Goal: Transaction & Acquisition: Purchase product/service

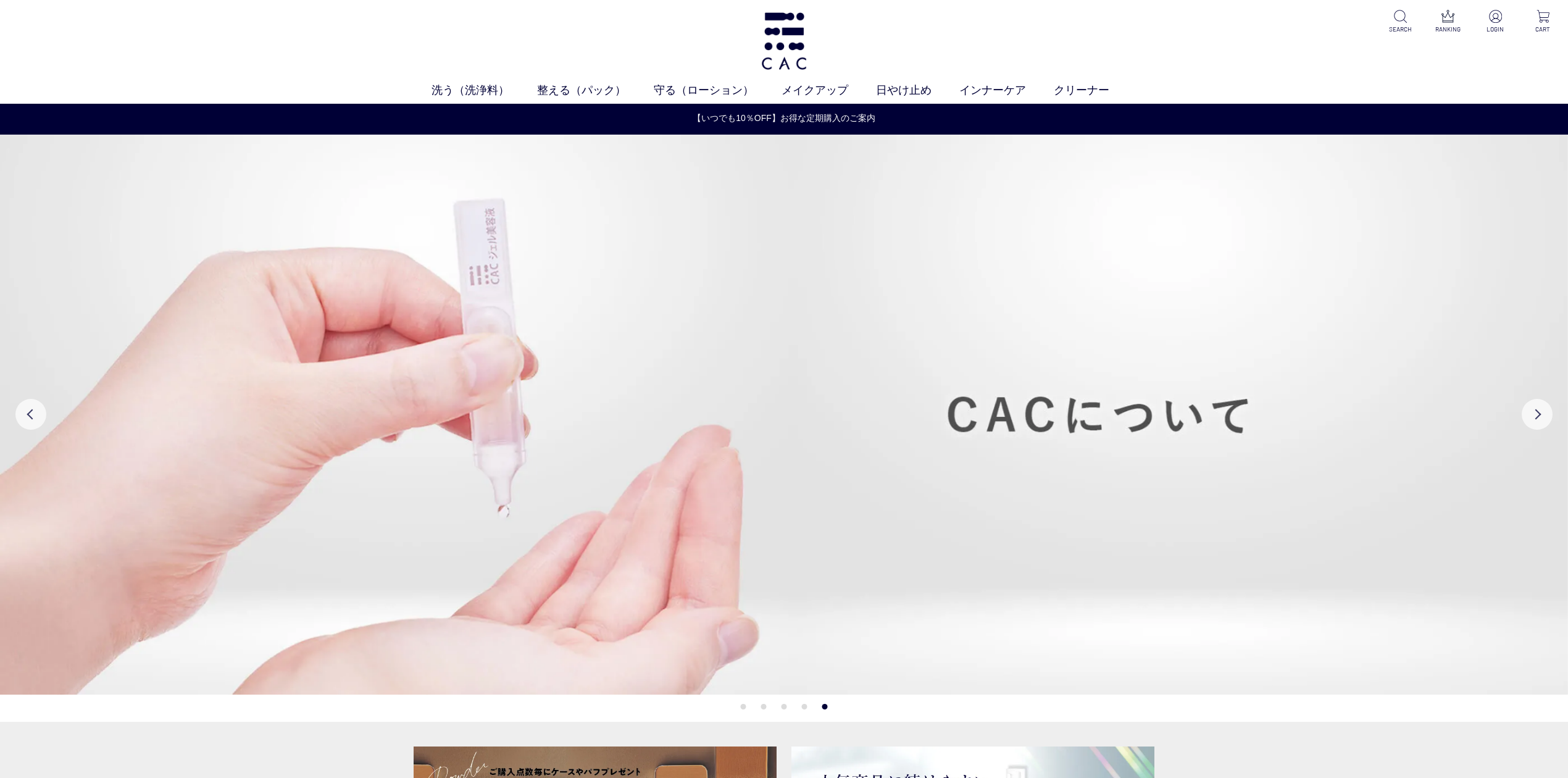
click at [901, 24] on div "洗う（洗浄料） 液体洗浄料 パウダー洗浄料 泡洗顔料 グッズ 整える（パック） フェイスパック ヘアパック 守る（ローション） 保湿化粧水 柔軟化粧水 美容液…" at bounding box center [784, 52] width 1568 height 104
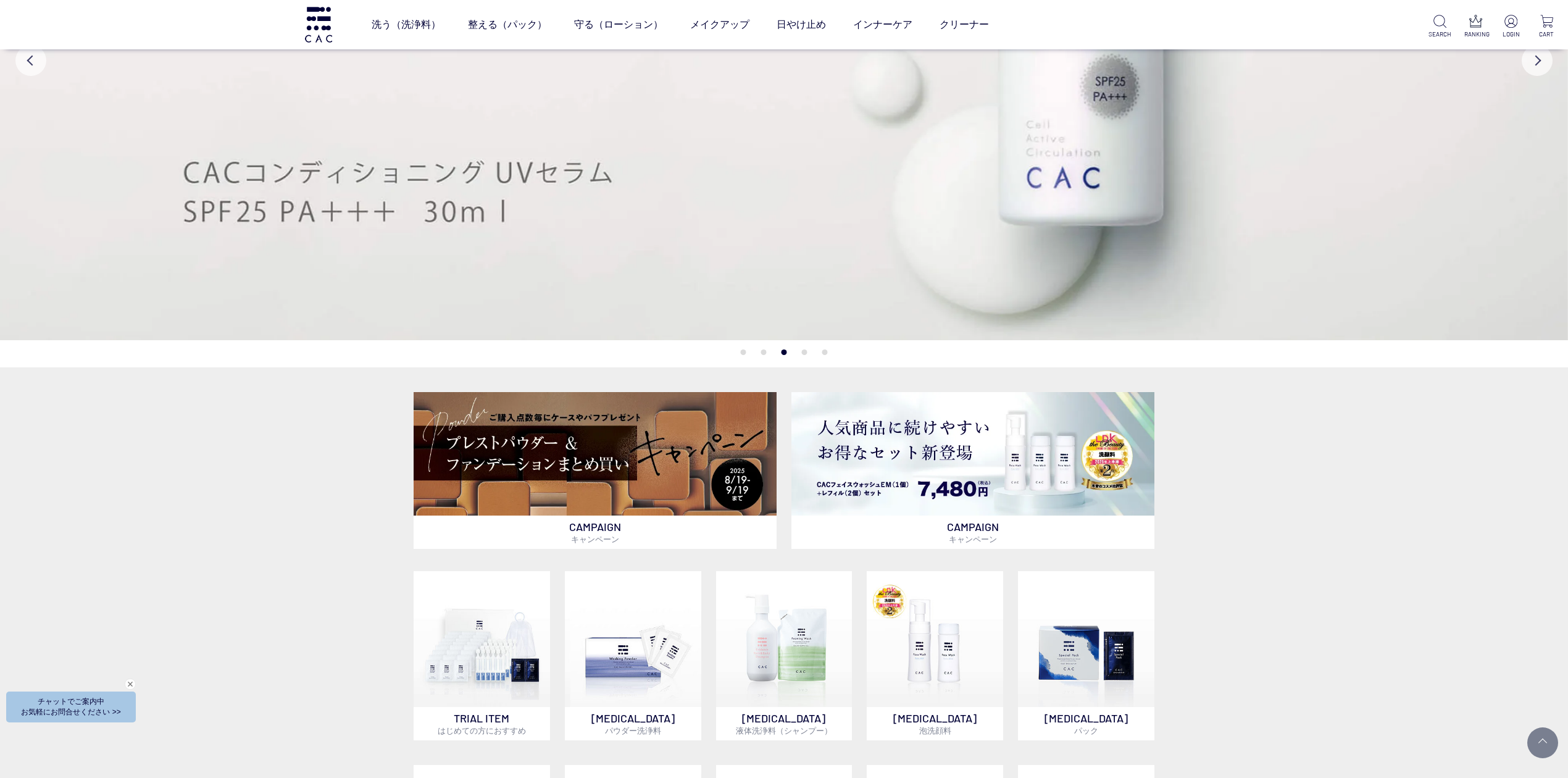
scroll to position [247, 0]
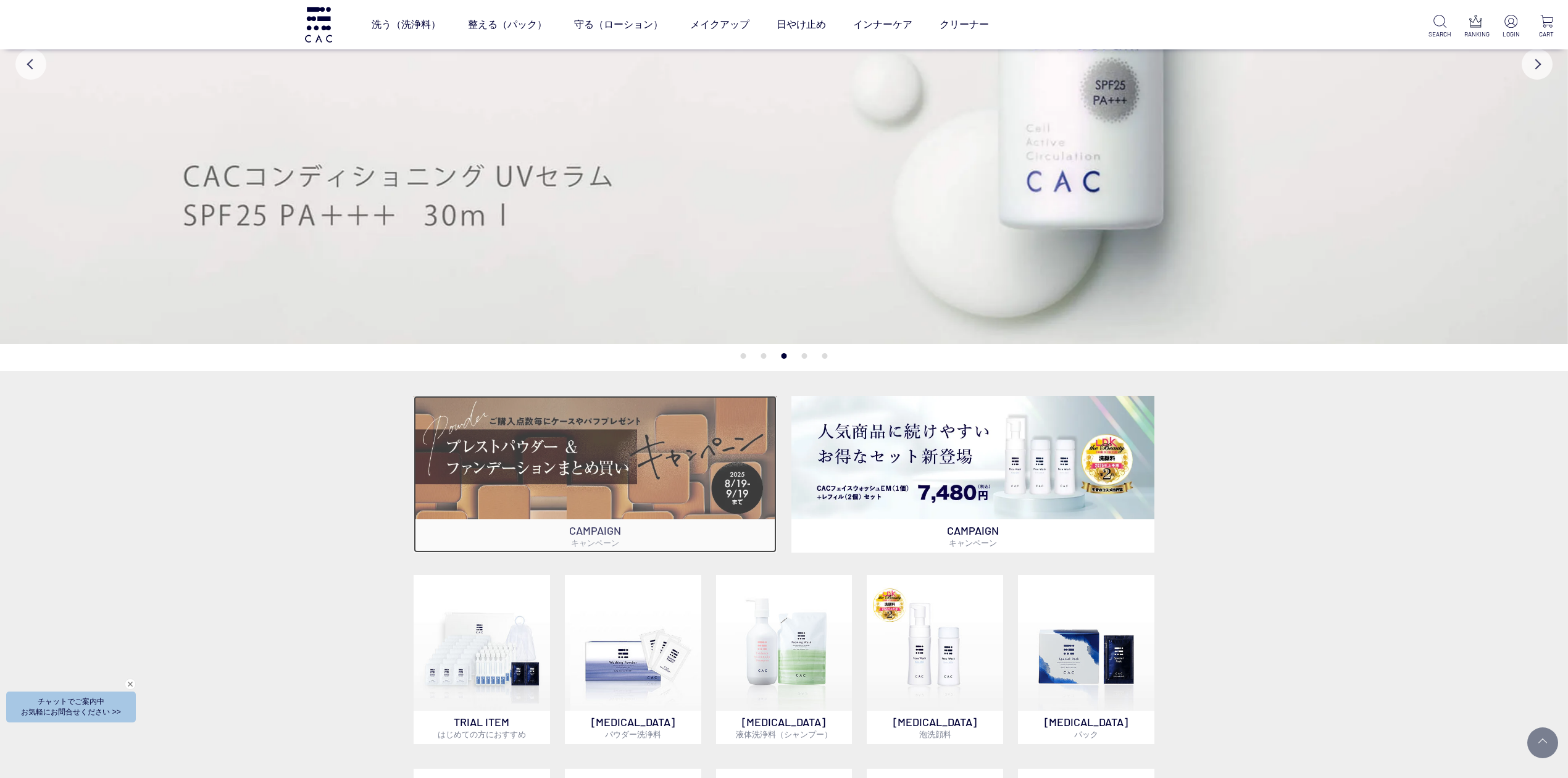
drag, startPoint x: 536, startPoint y: 495, endPoint x: 527, endPoint y: 509, distance: 16.6
click at [536, 495] on img at bounding box center [595, 457] width 363 height 123
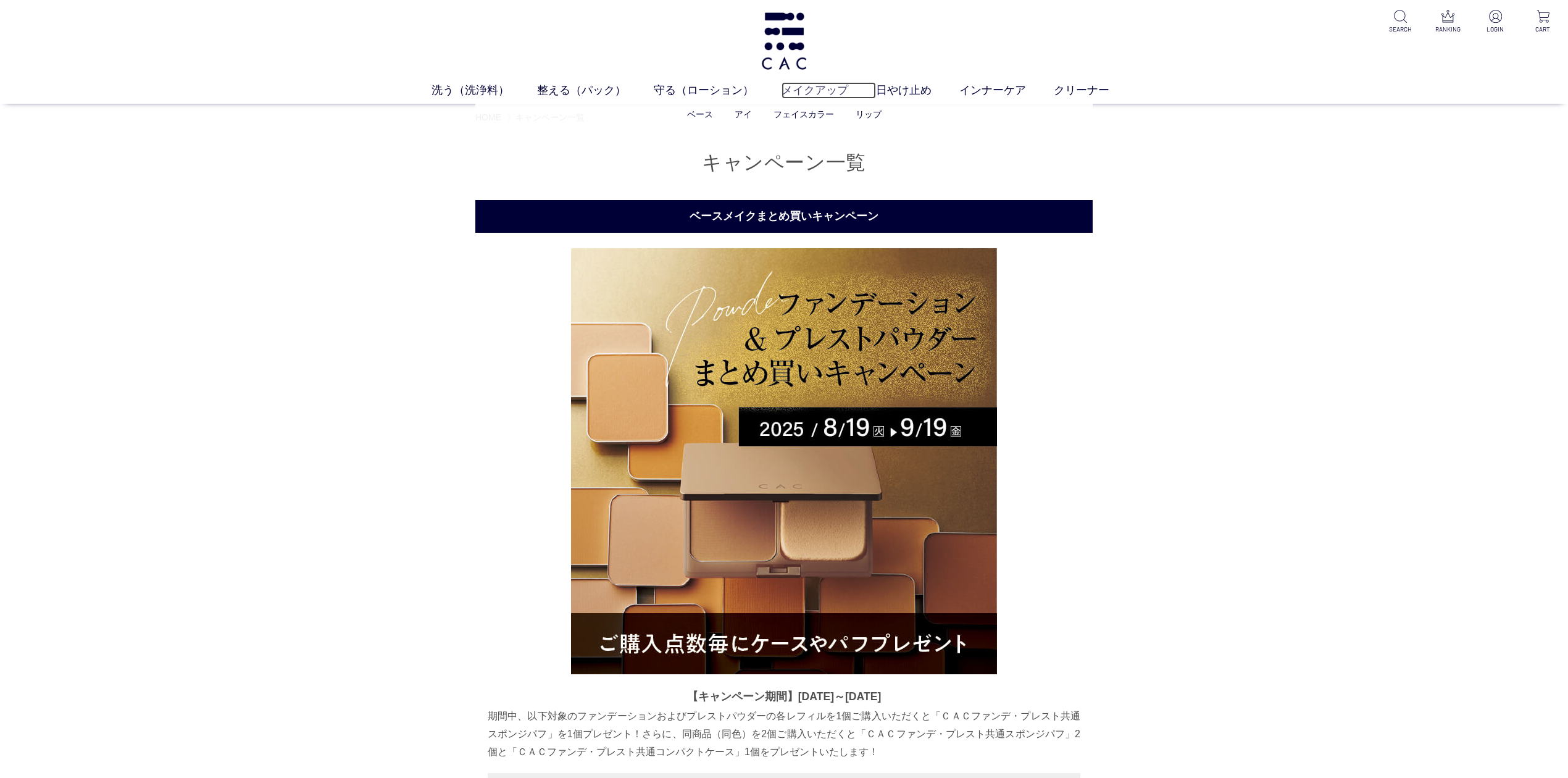
click at [811, 90] on link "メイクアップ" at bounding box center [829, 90] width 95 height 17
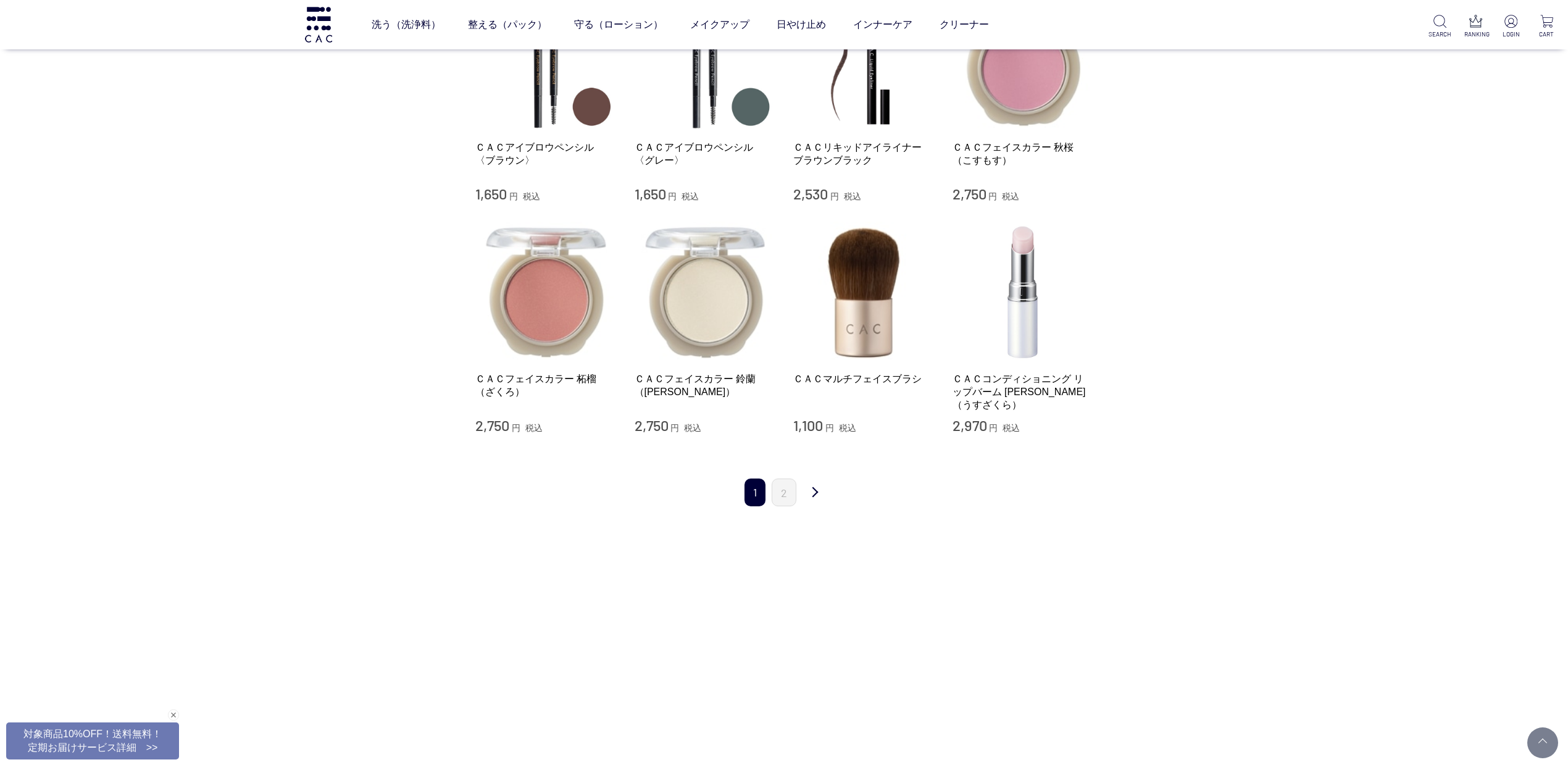
scroll to position [1070, 0]
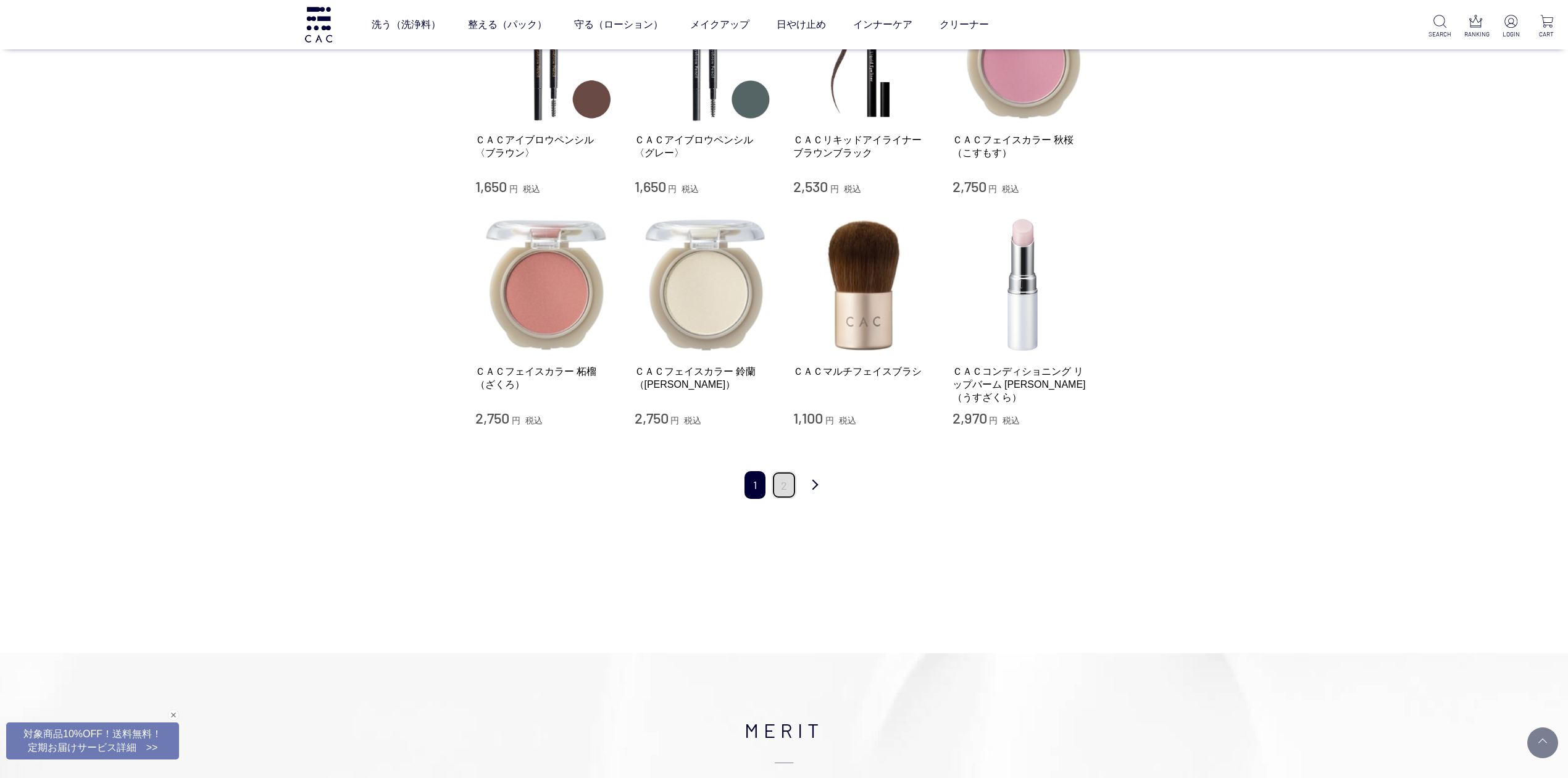
click at [786, 471] on link "2" at bounding box center [784, 485] width 25 height 28
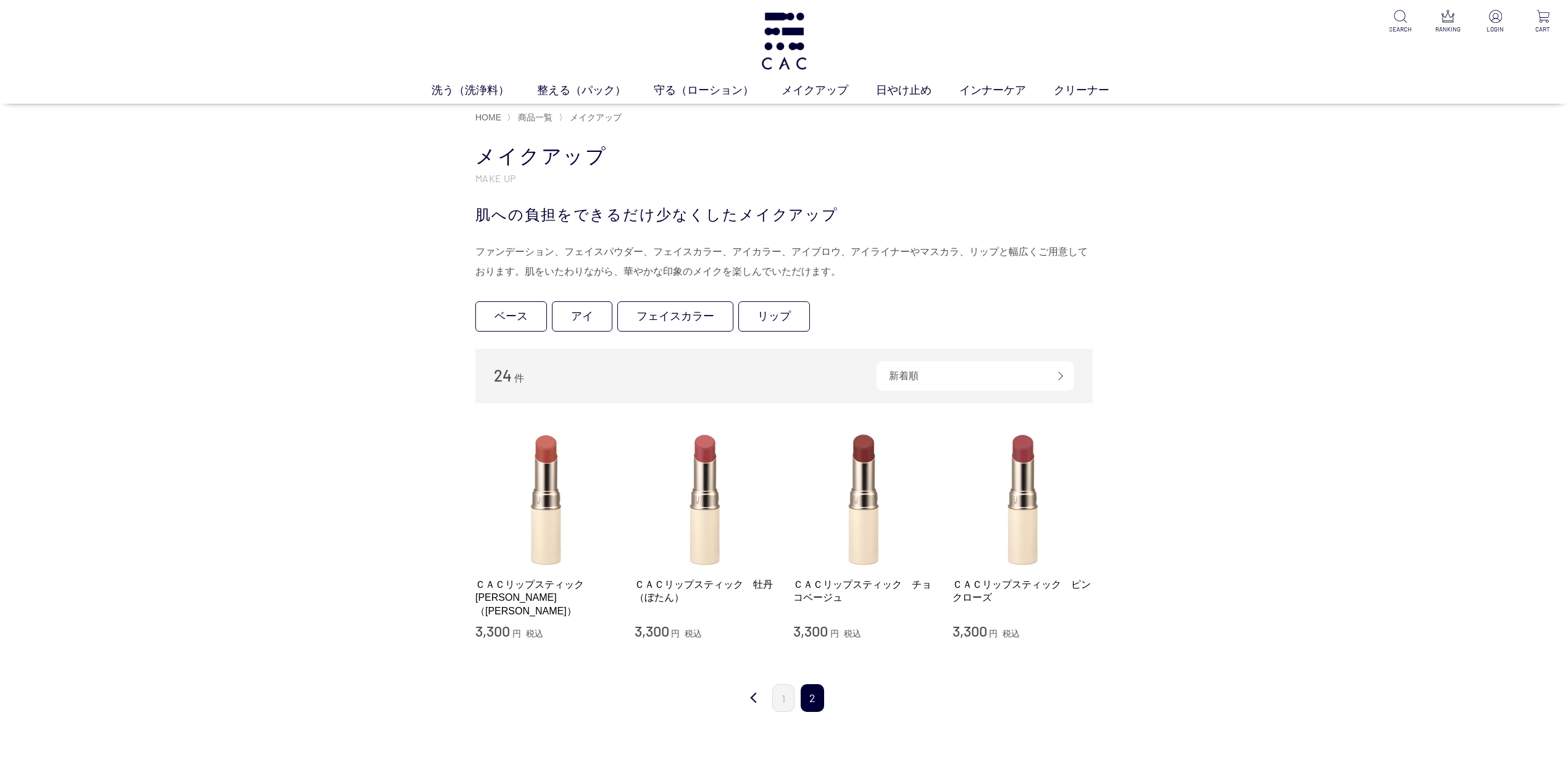
scroll to position [247, 0]
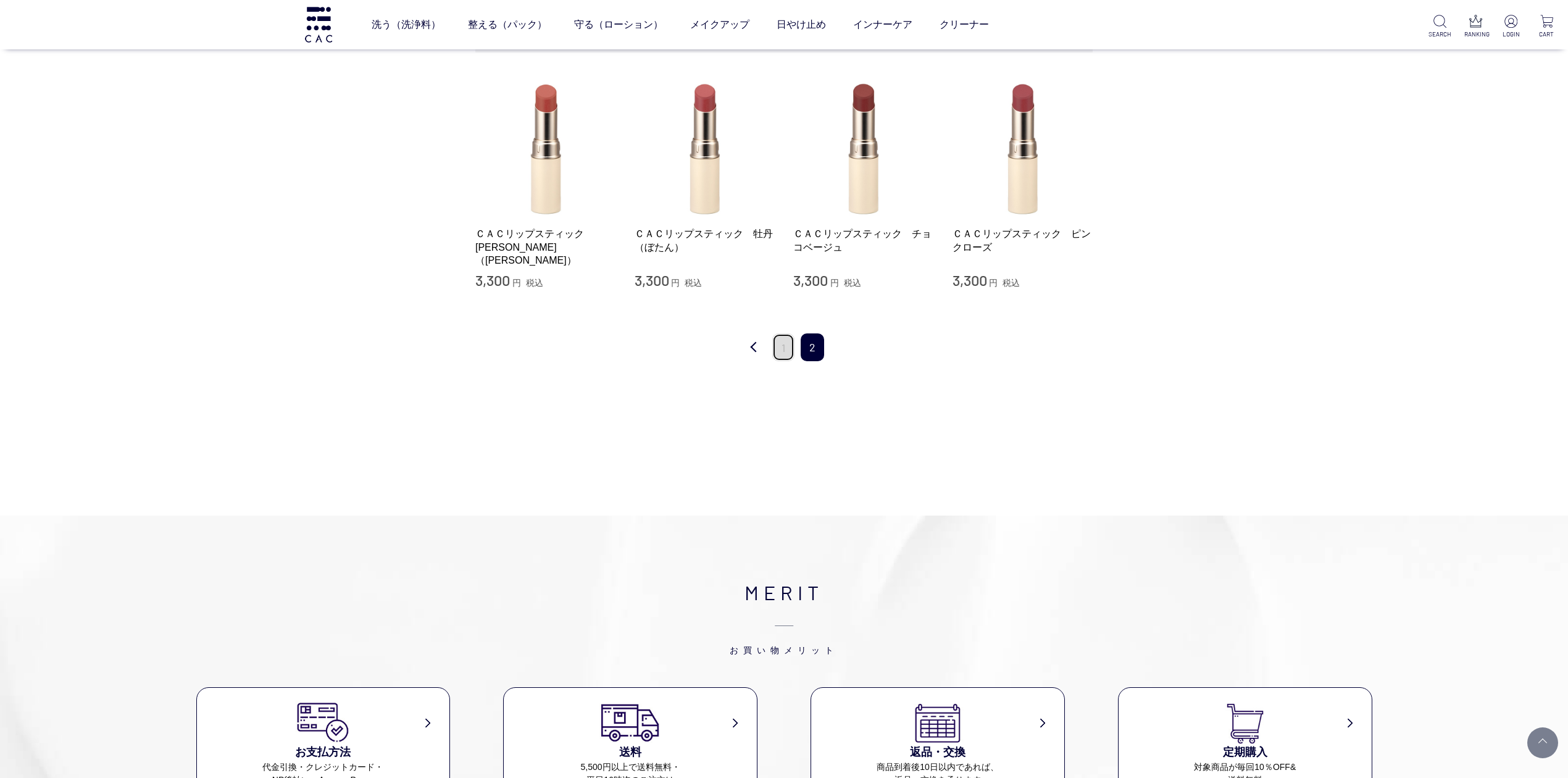
click at [772, 346] on link "1" at bounding box center [783, 347] width 22 height 28
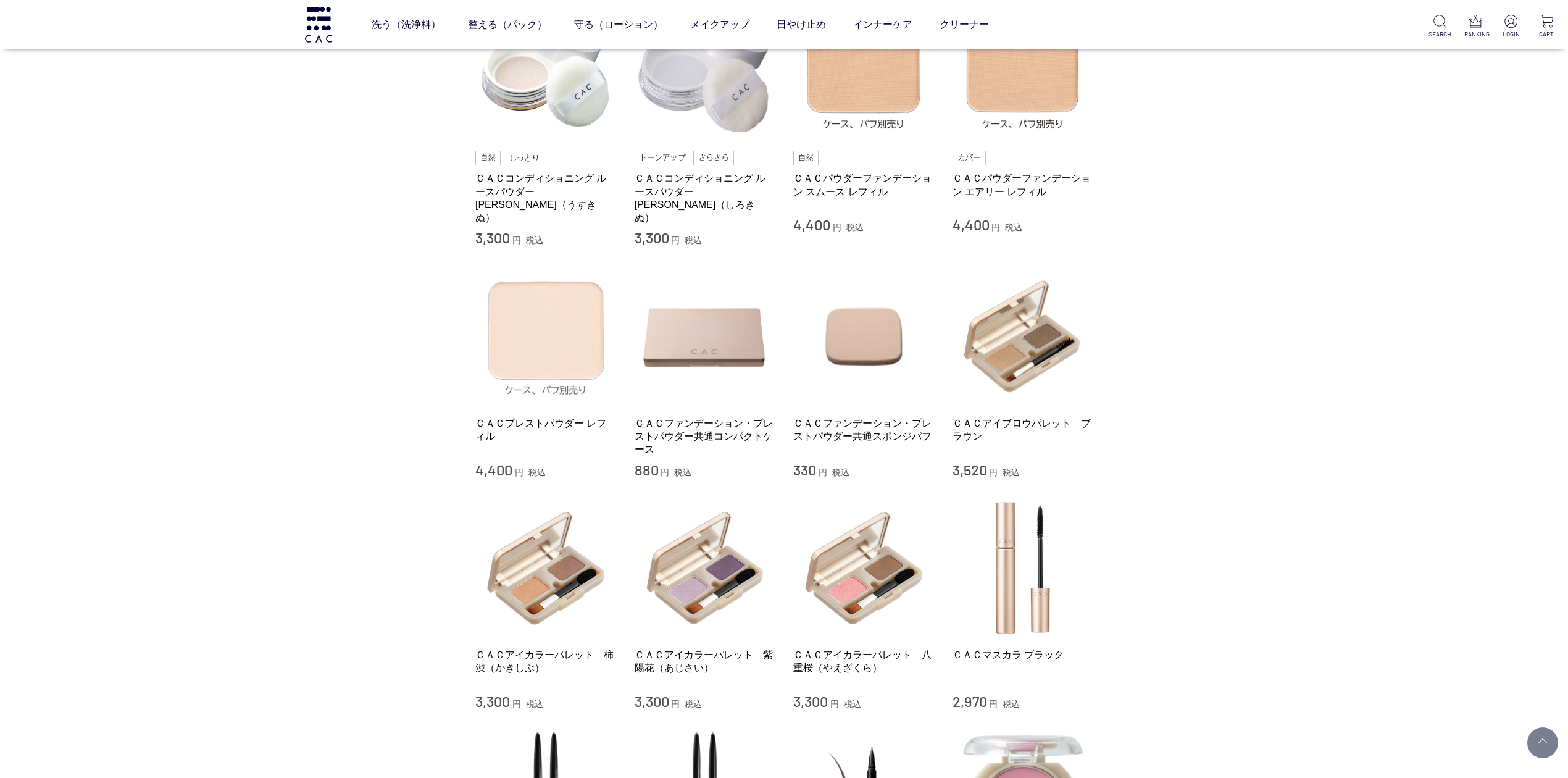
scroll to position [329, 0]
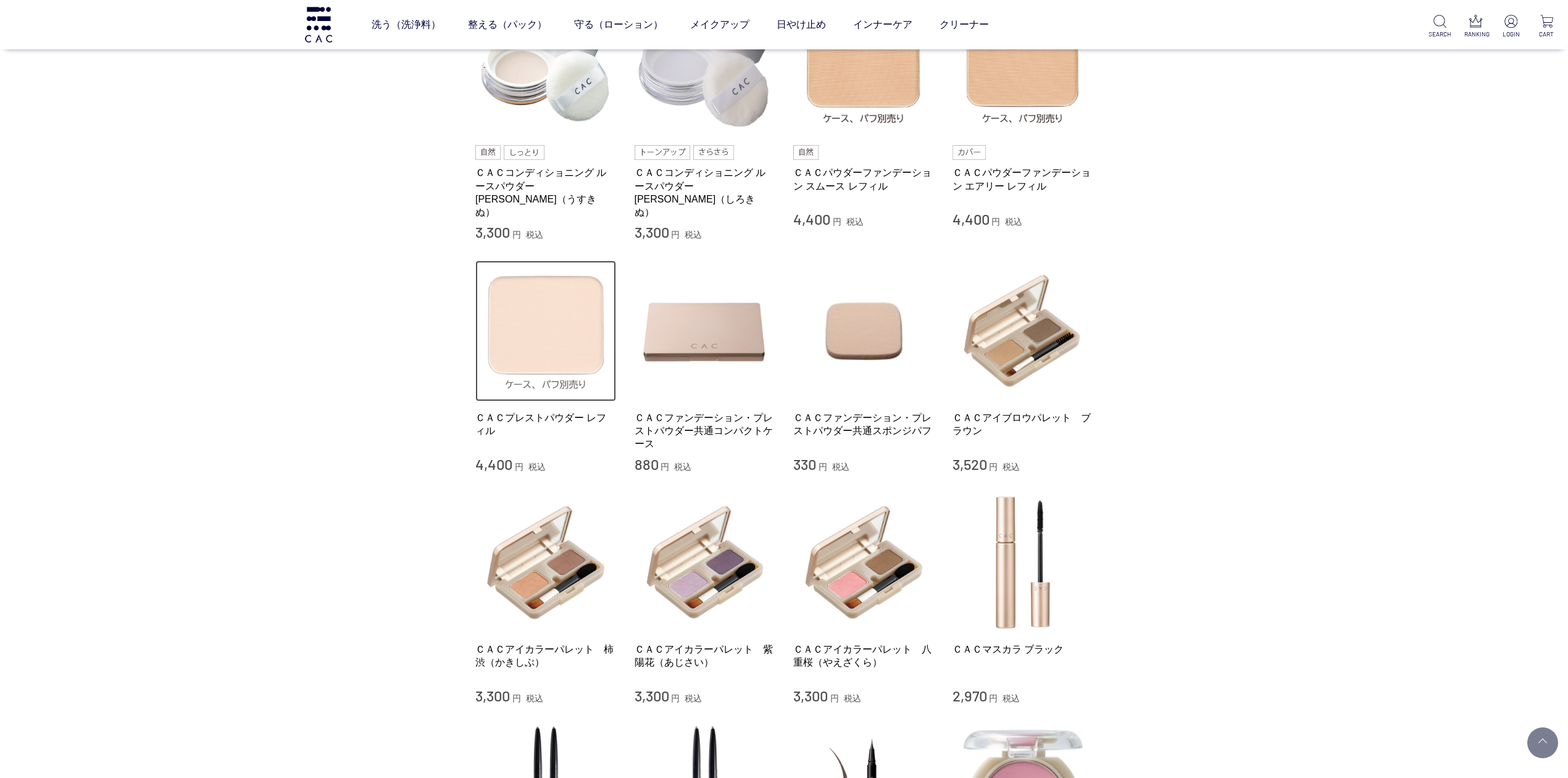
click at [548, 314] on img at bounding box center [546, 331] width 141 height 141
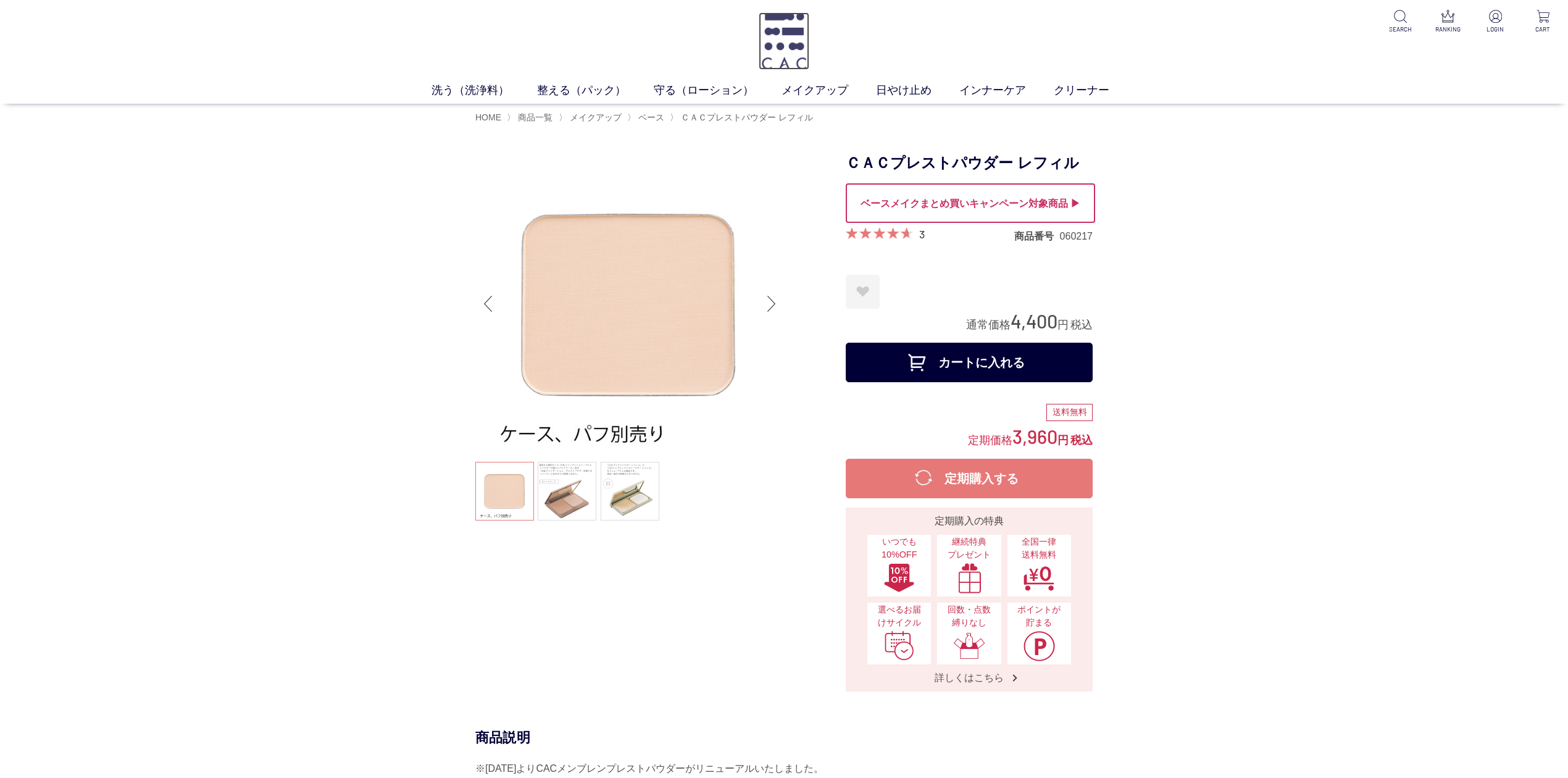
click at [795, 21] on img at bounding box center [783, 41] width 50 height 58
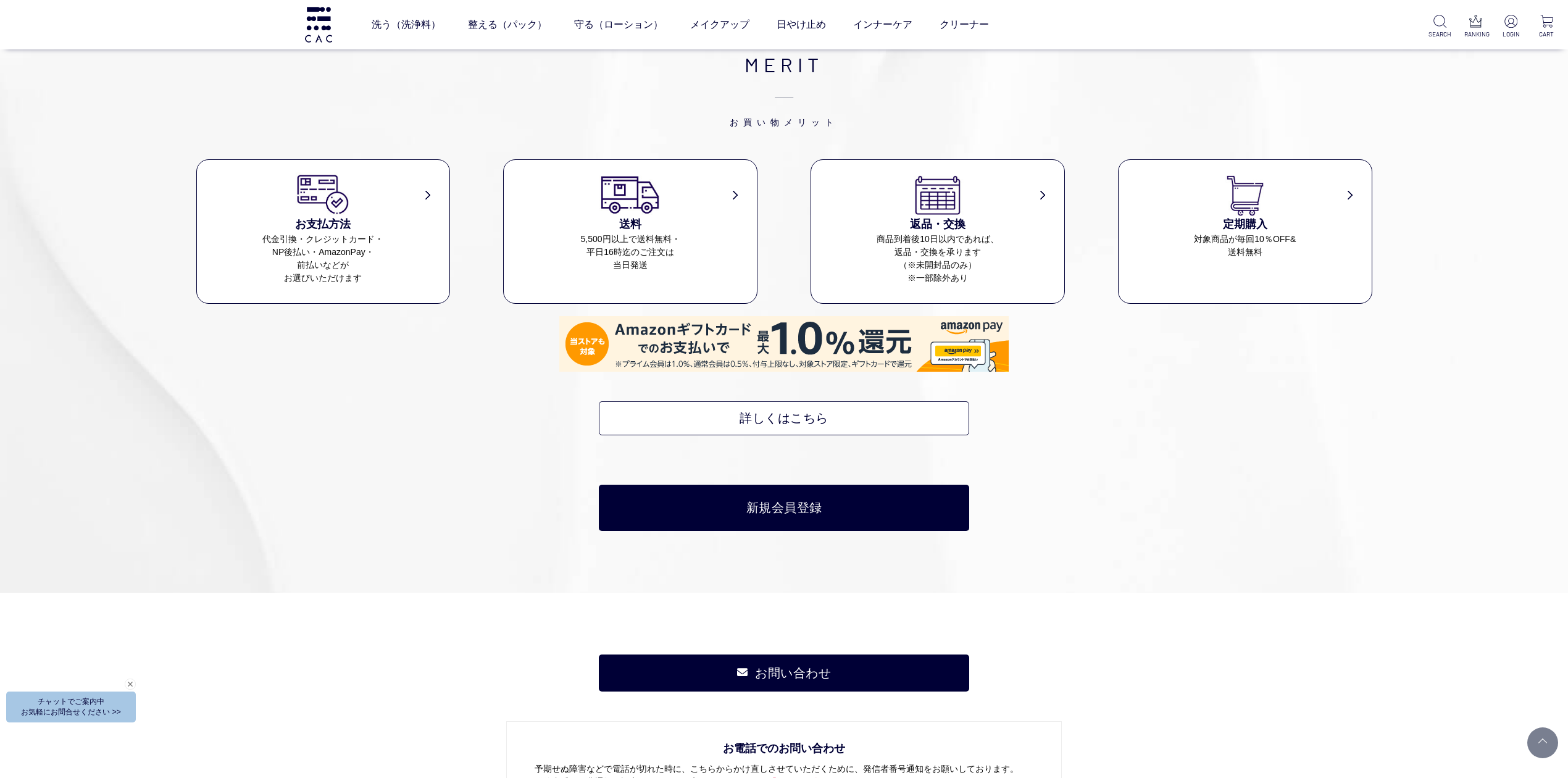
scroll to position [5434, 0]
